Goal: Task Accomplishment & Management: Complete application form

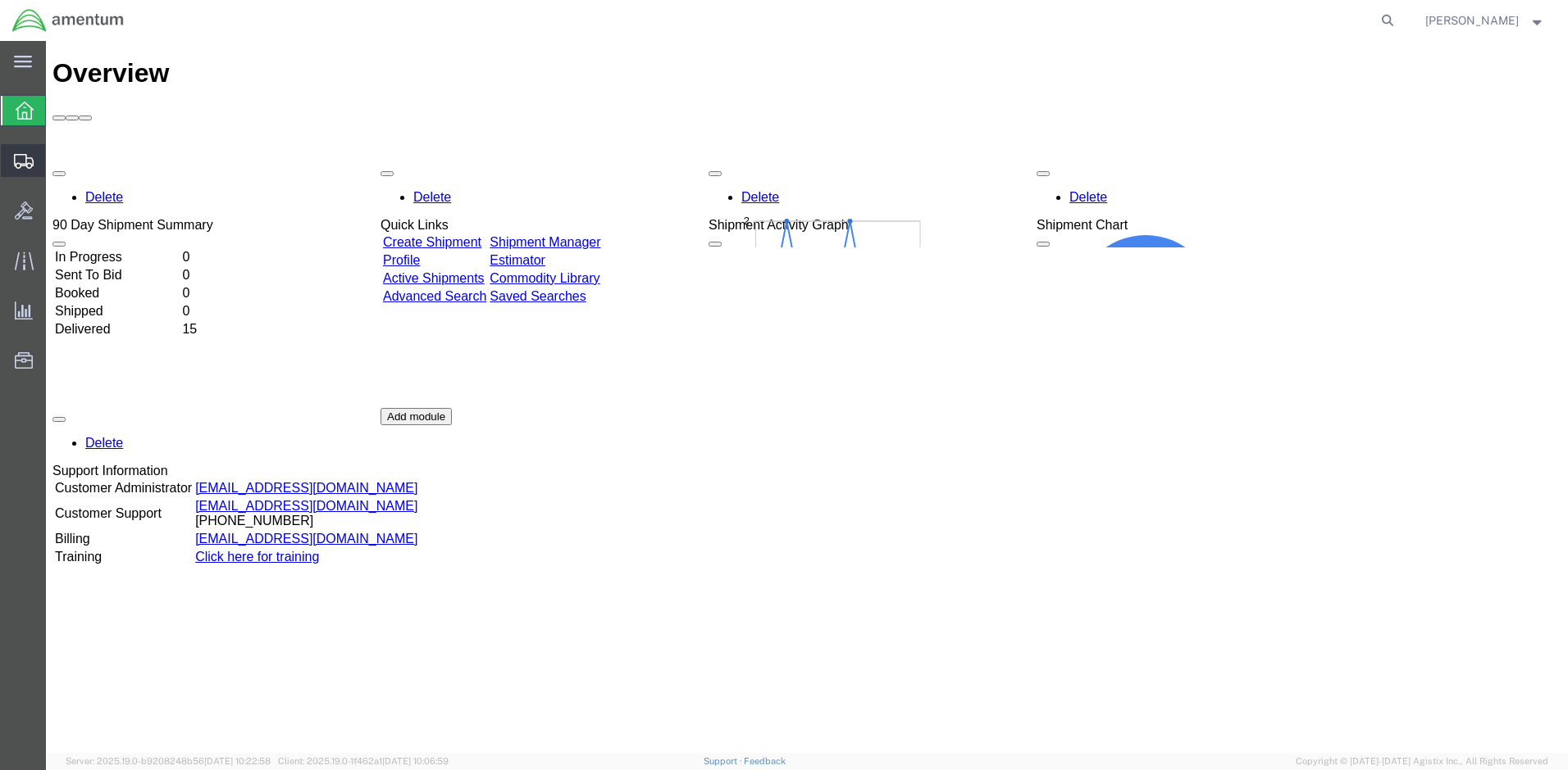
click at [0, 0] on span "Create Shipment" at bounding box center [0, 0] width 0 height 0
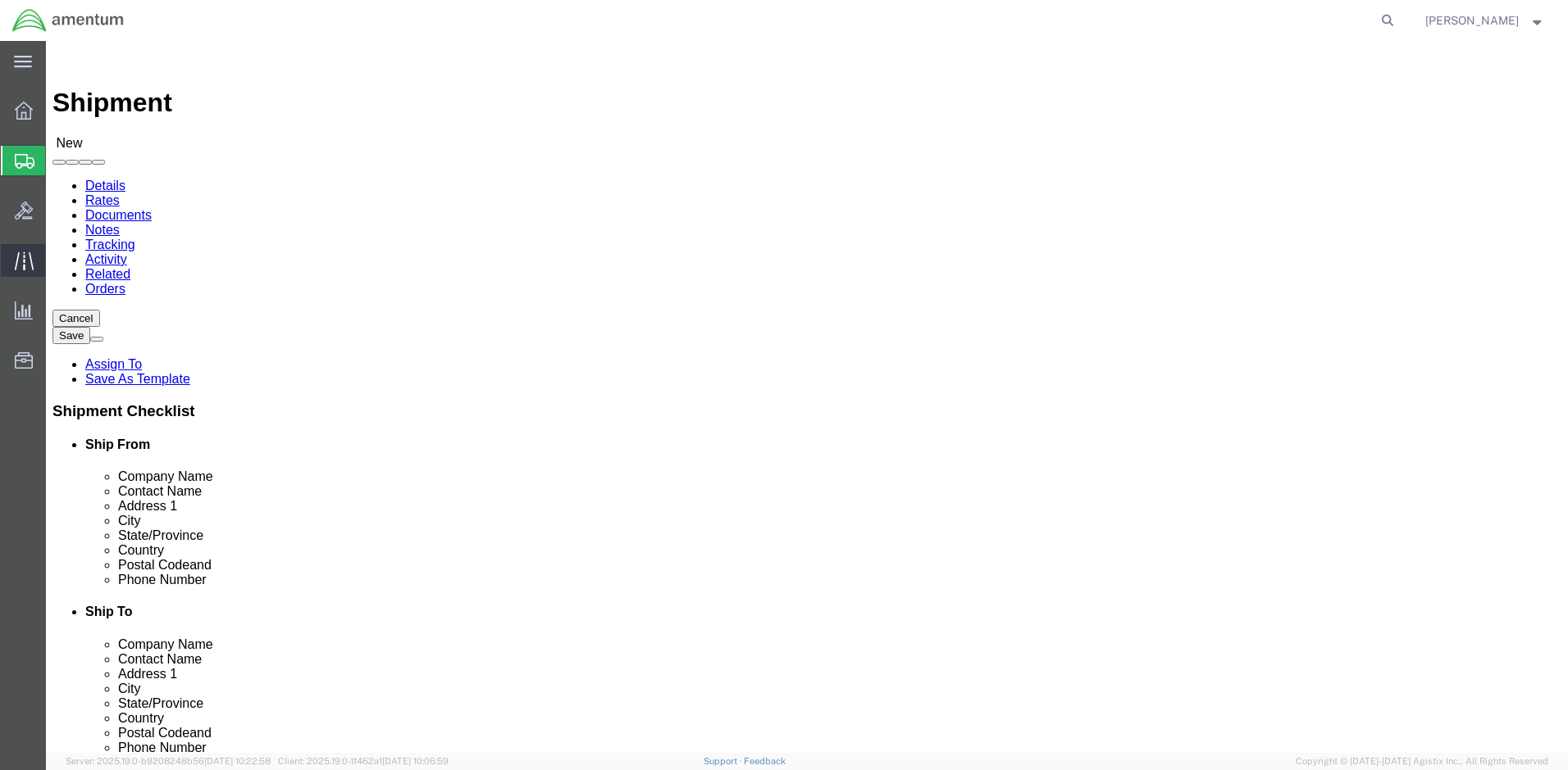
select select
click input "text"
type input "M"
click input "text"
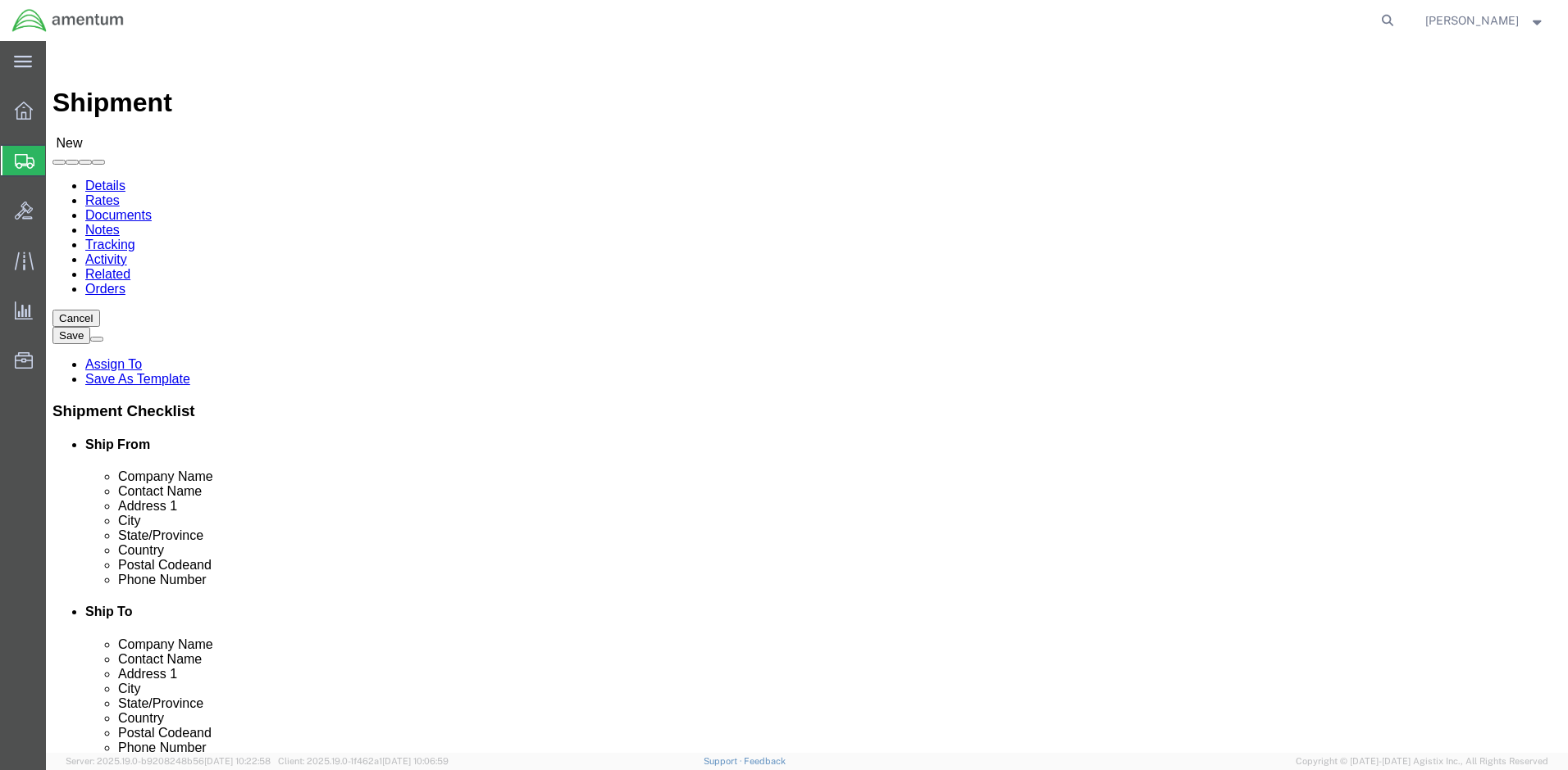
type input "MCGEAN"
click input "text"
click link "Rates"
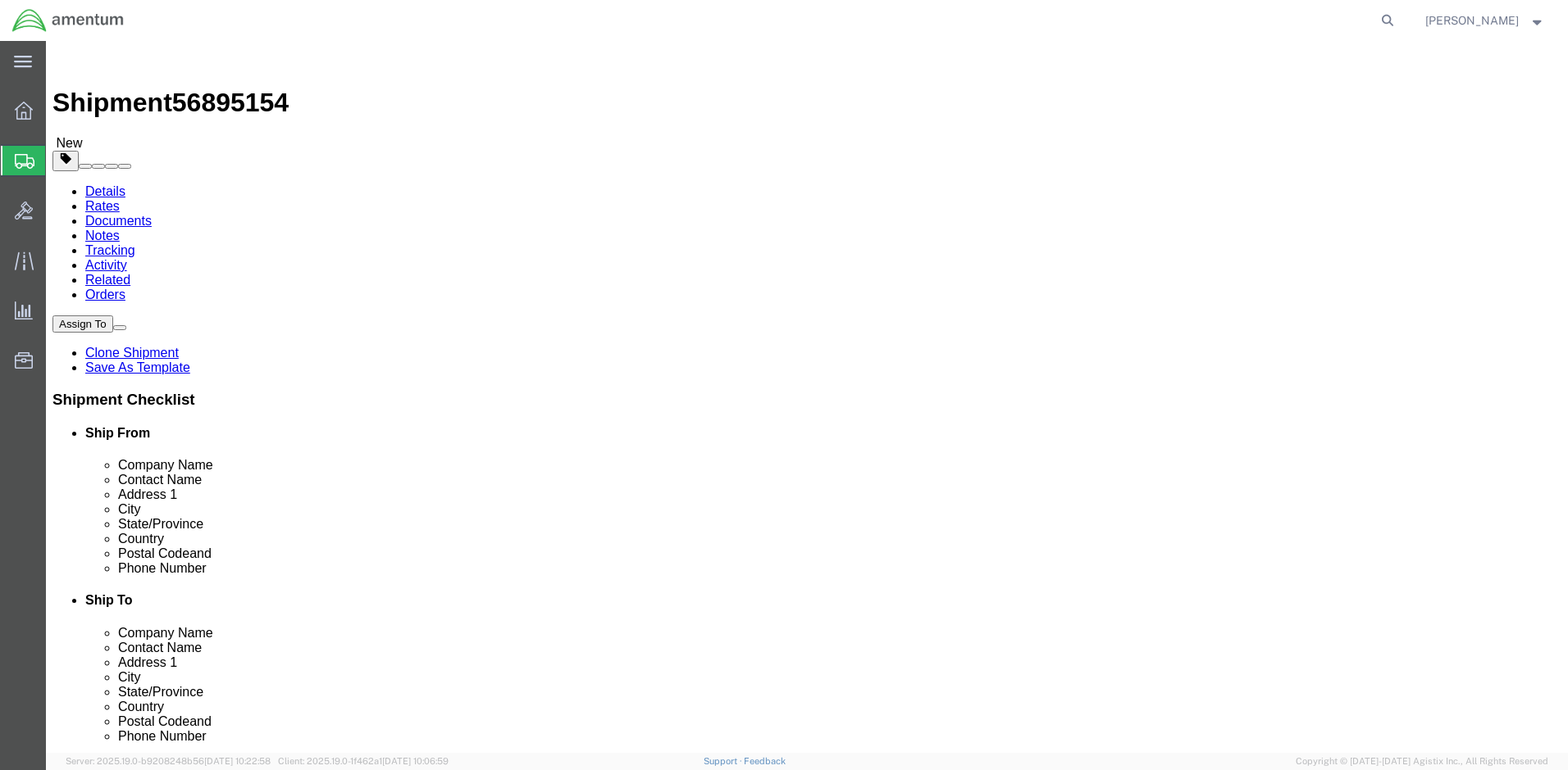
click at [151, 214] on link "Documents" at bounding box center [119, 221] width 67 height 14
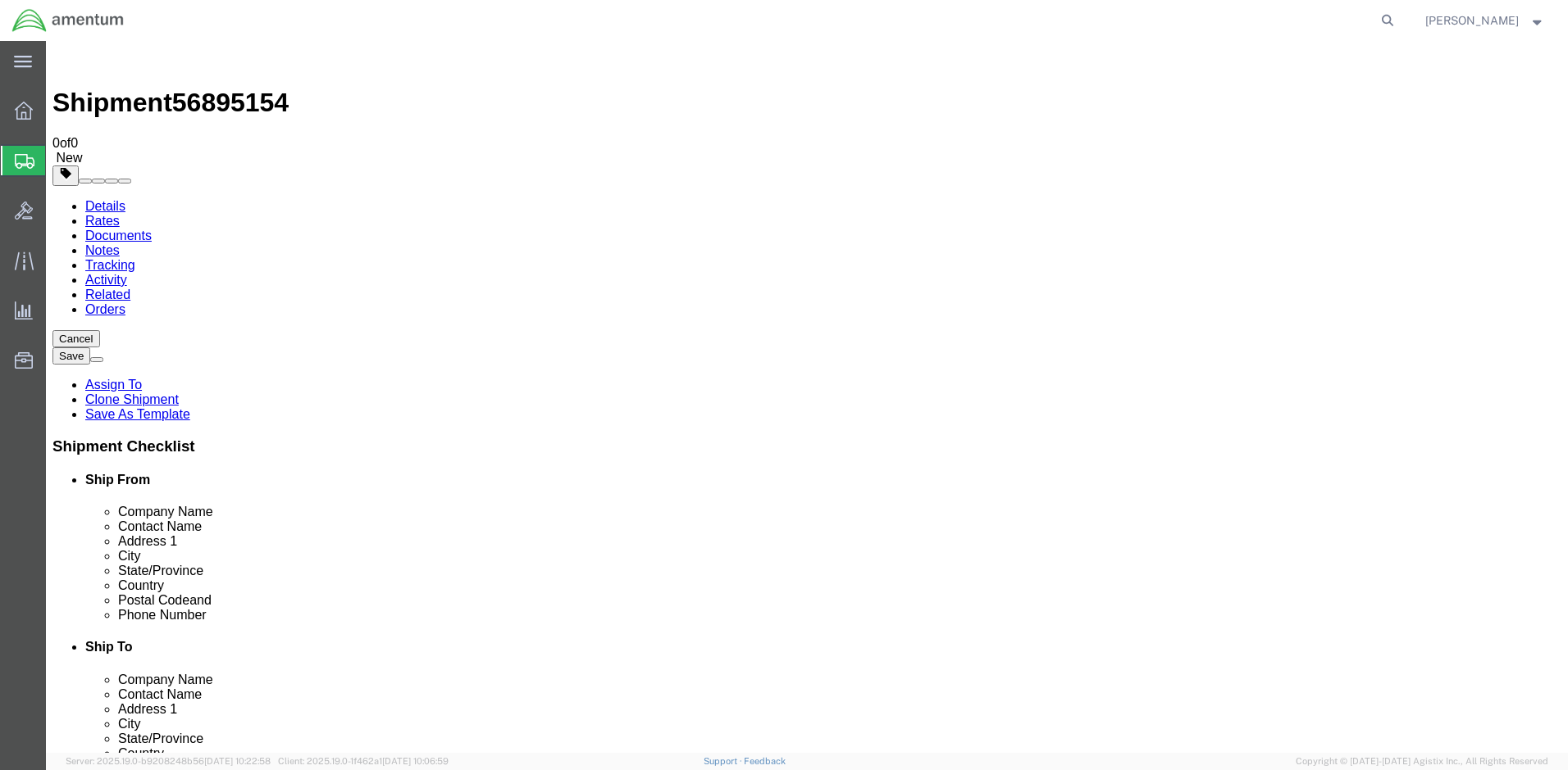
click at [110, 200] on link "Details" at bounding box center [106, 207] width 40 height 14
click link "Package Information"
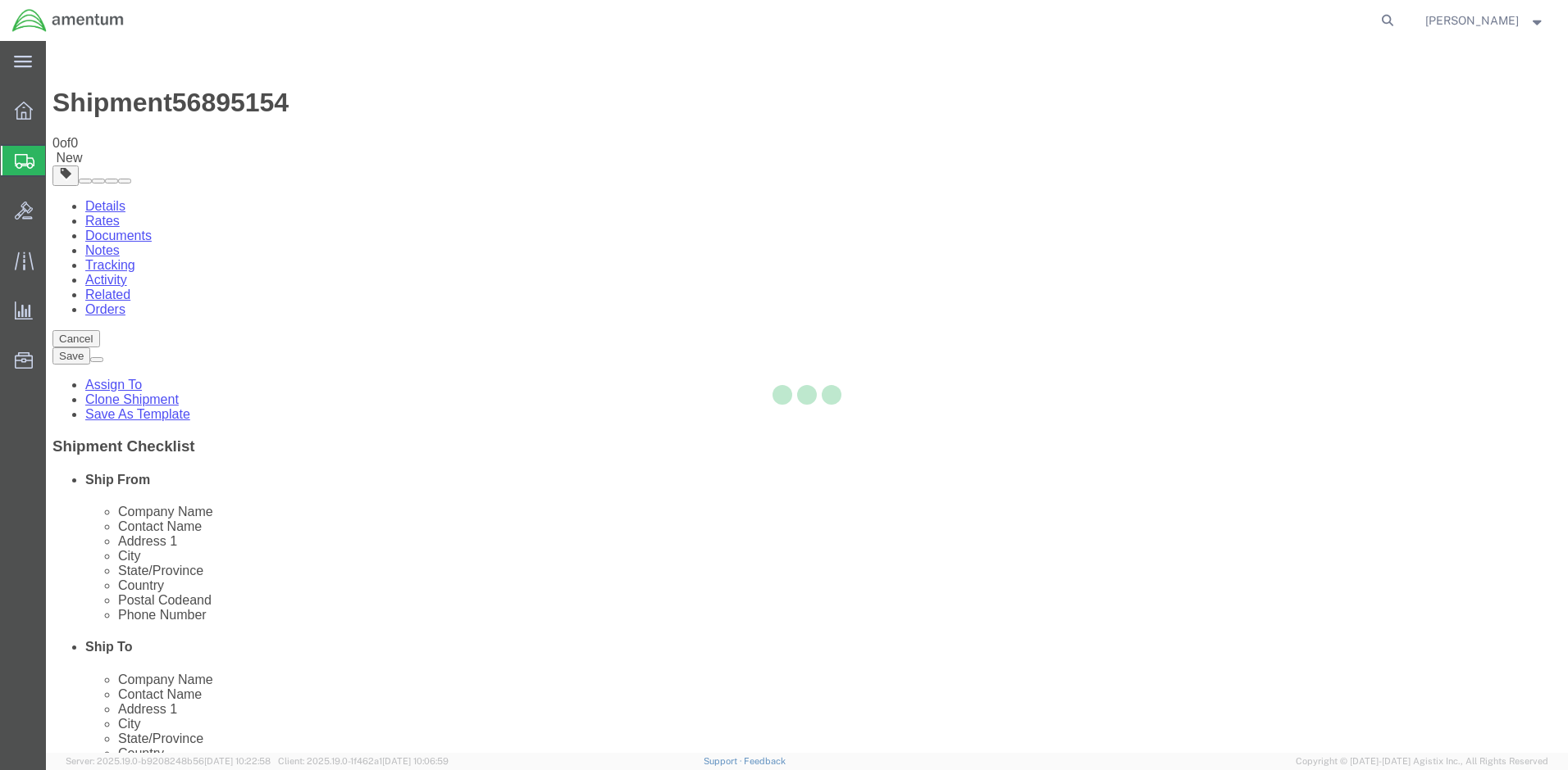
select select "CBOX"
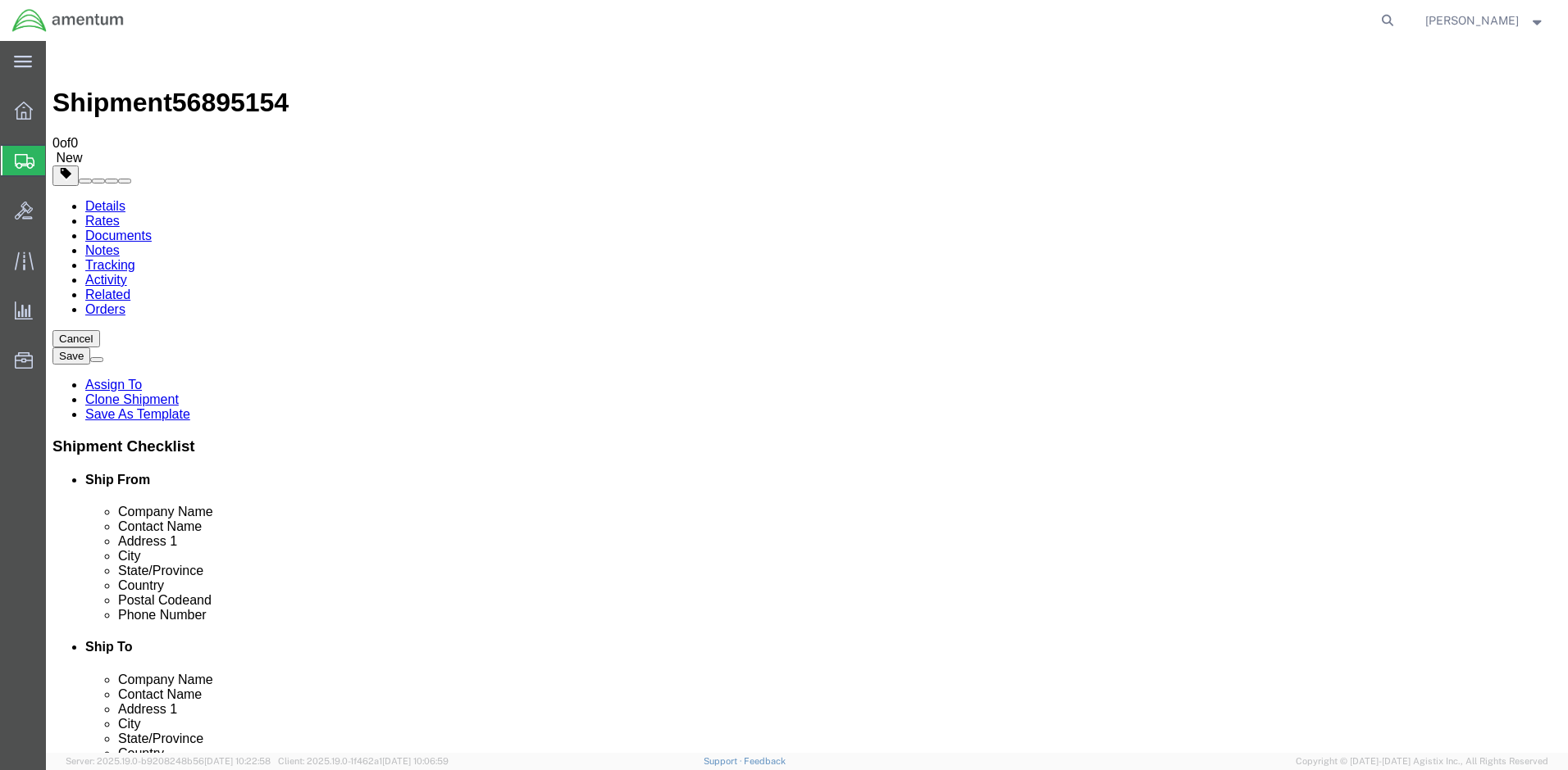
click icon
